Goal: Task Accomplishment & Management: Use online tool/utility

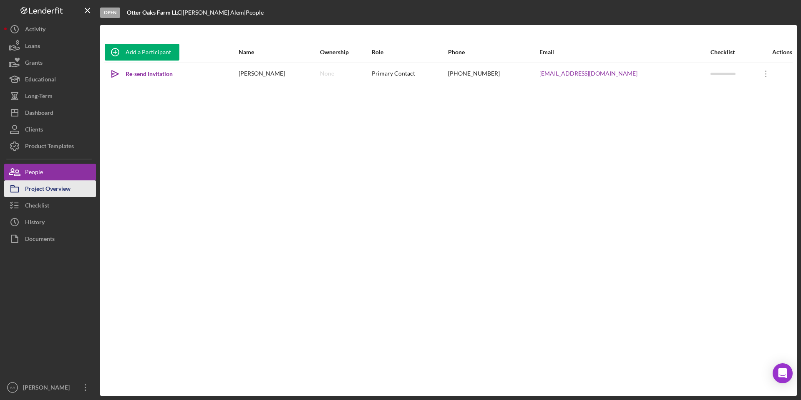
click at [61, 190] on div "Project Overview" at bounding box center [47, 189] width 45 height 19
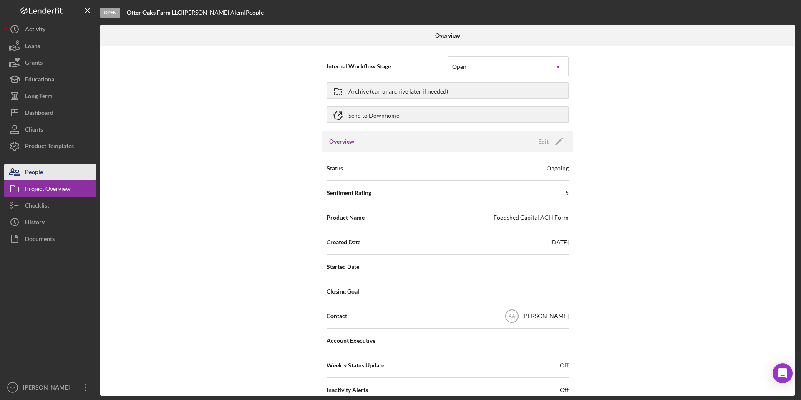
click at [44, 177] on button "People" at bounding box center [50, 172] width 92 height 17
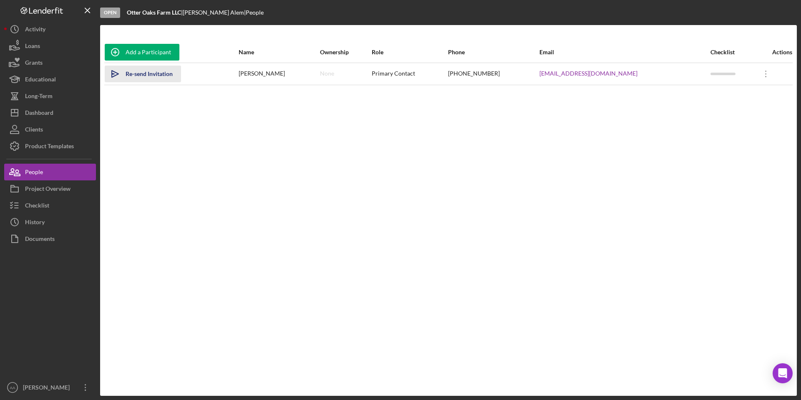
click at [147, 74] on div "Re-send Invitation" at bounding box center [149, 74] width 47 height 17
click at [52, 190] on div "Project Overview" at bounding box center [47, 189] width 45 height 19
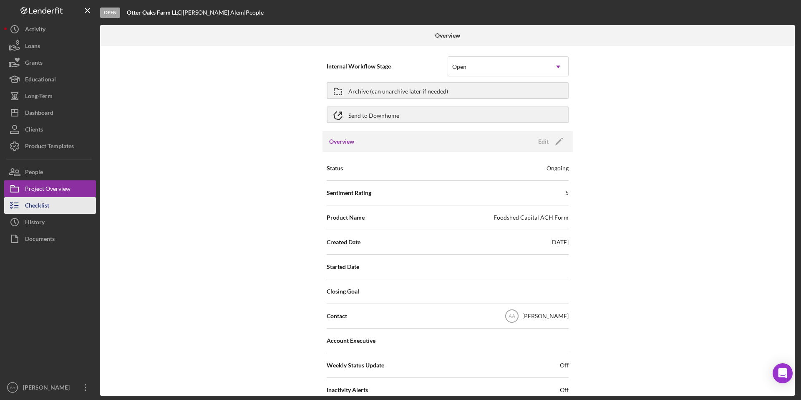
click at [51, 206] on button "Checklist" at bounding box center [50, 205] width 92 height 17
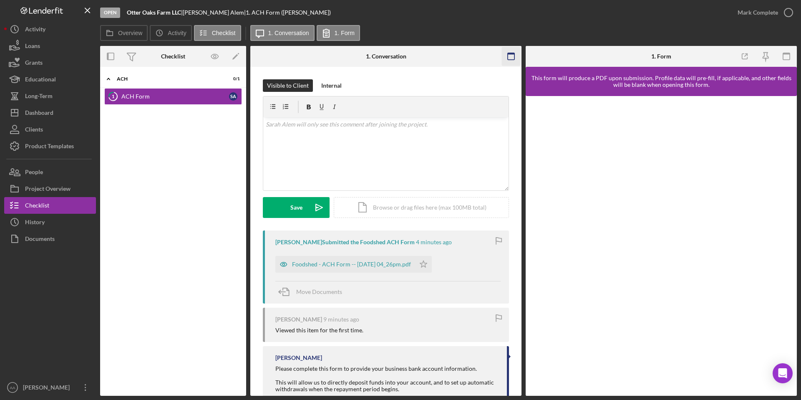
click at [512, 57] on icon "button" at bounding box center [511, 56] width 19 height 19
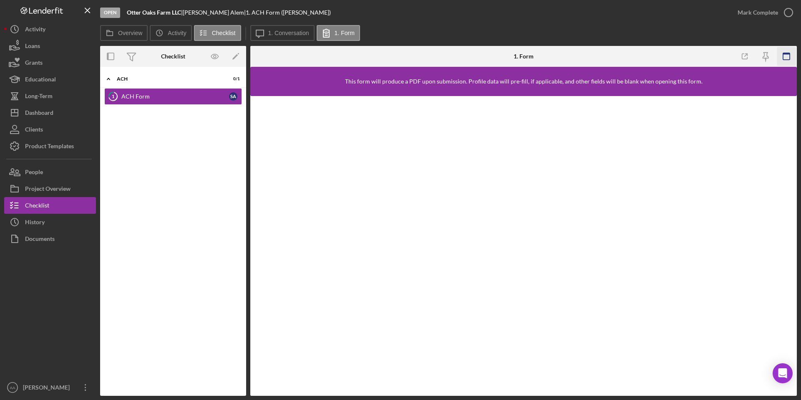
click at [792, 58] on icon "button" at bounding box center [786, 56] width 19 height 19
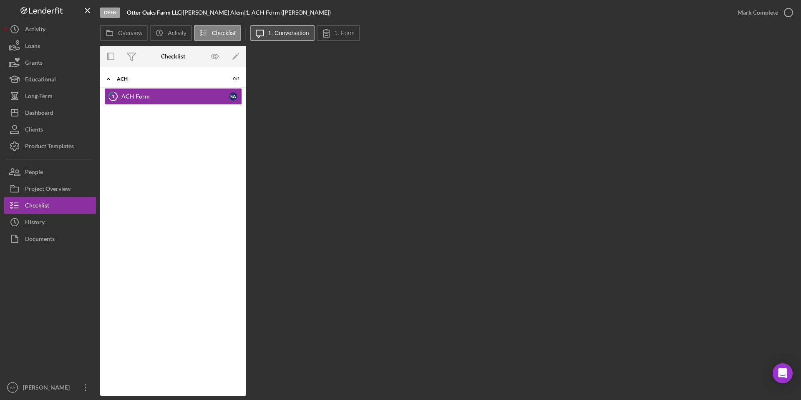
click at [281, 36] on button "Icon/Message 1. Conversation" at bounding box center [282, 33] width 64 height 16
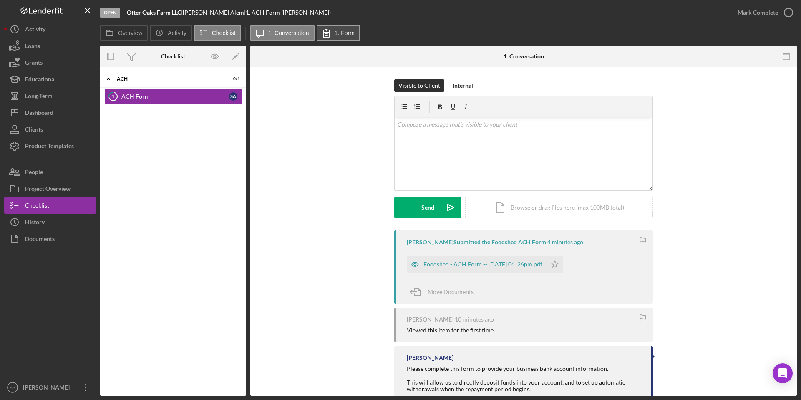
click at [347, 28] on button "1. Form" at bounding box center [338, 33] width 43 height 16
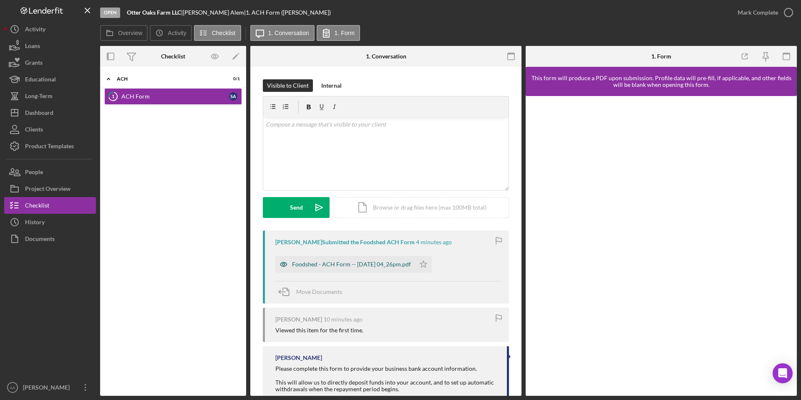
click at [352, 265] on div "Foodshed - ACH Form -- [DATE] 04_26pm.pdf" at bounding box center [351, 264] width 119 height 7
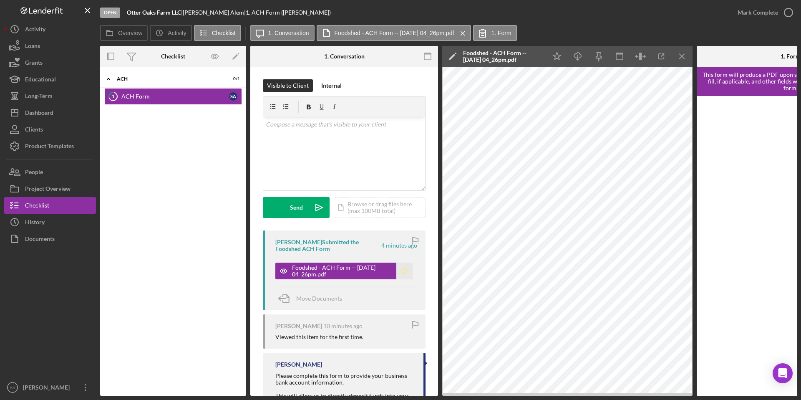
click at [406, 271] on icon "Icon/Star" at bounding box center [404, 270] width 17 height 17
